Goal: Obtain resource: Obtain resource

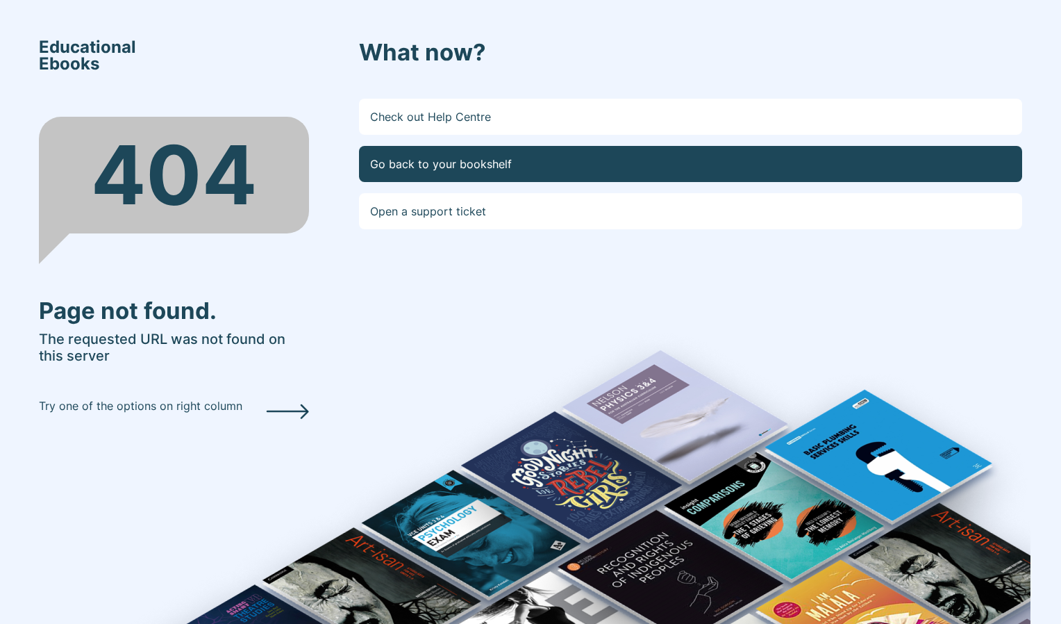
click at [469, 163] on link "Go back to your bookshelf" at bounding box center [690, 164] width 663 height 36
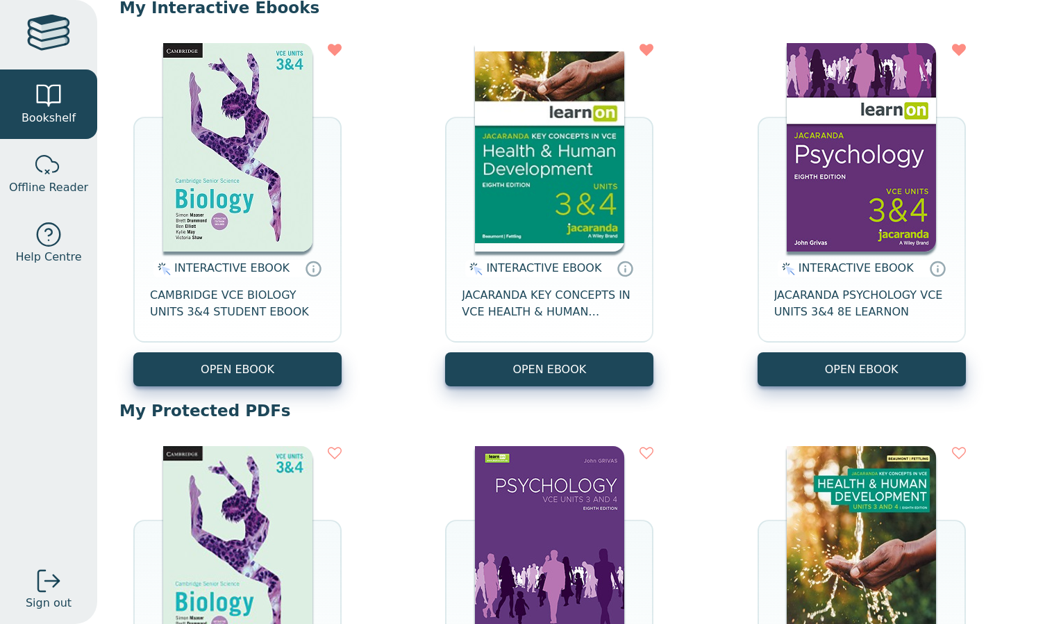
scroll to position [154, 0]
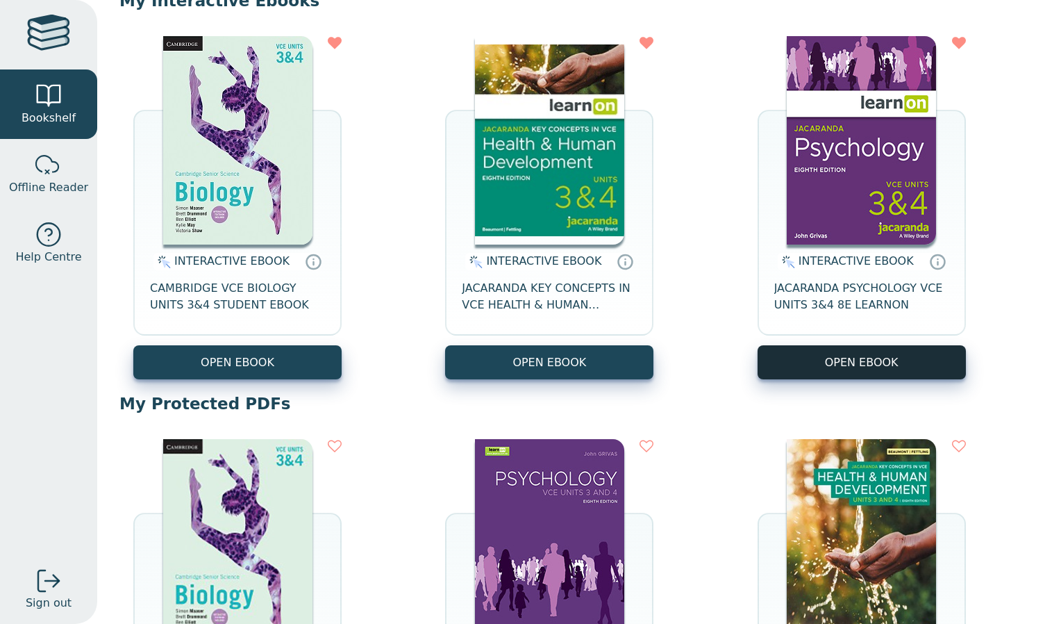
click at [792, 371] on button "OPEN EBOOK" at bounding box center [862, 362] width 208 height 34
